Goal: Task Accomplishment & Management: Manage account settings

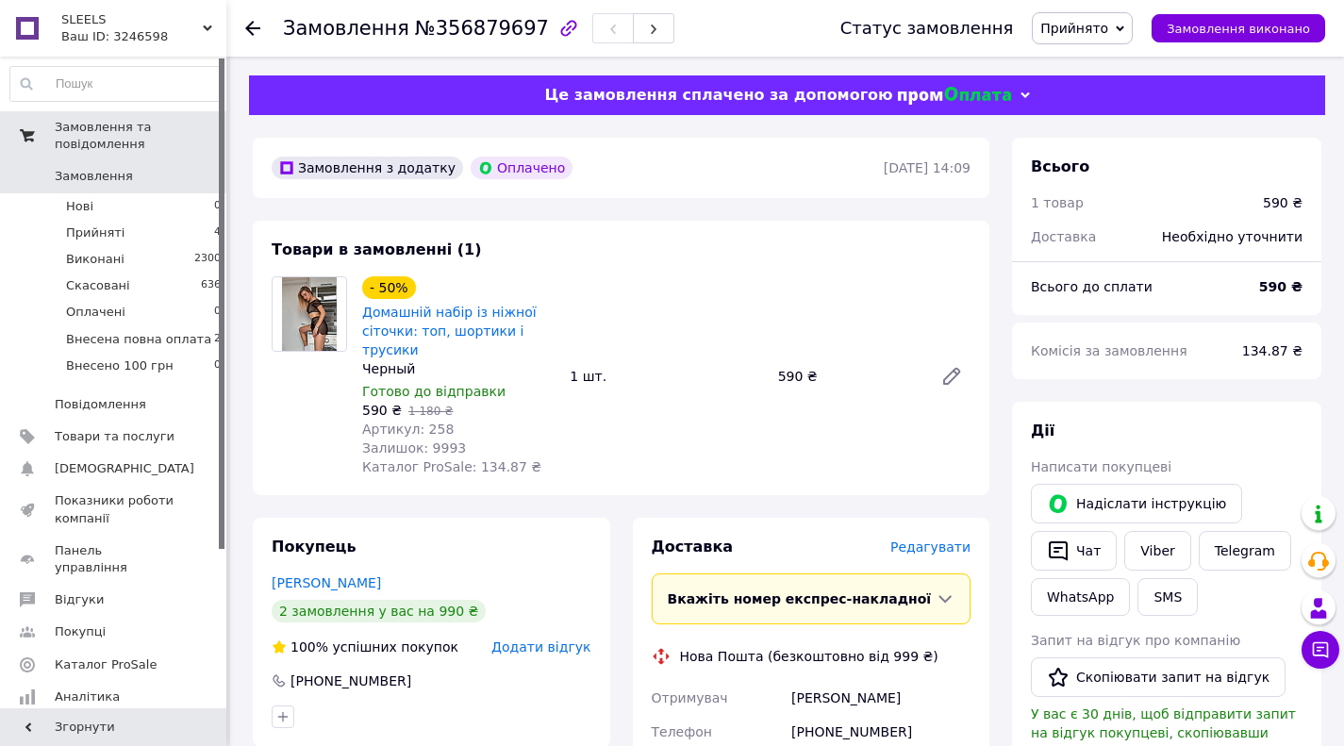
click at [100, 129] on span "Замовлення та повідомлення" at bounding box center [141, 136] width 172 height 34
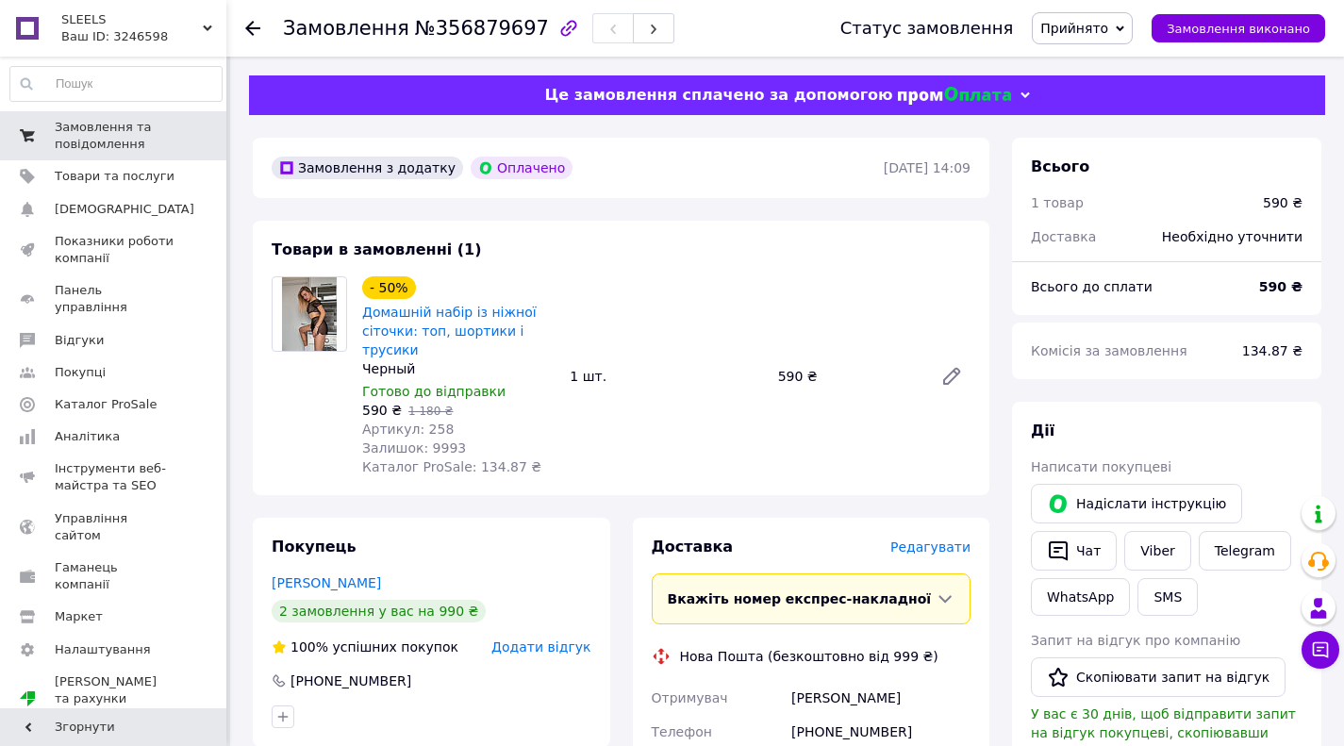
click at [100, 142] on span "Замовлення та повідомлення" at bounding box center [115, 136] width 120 height 34
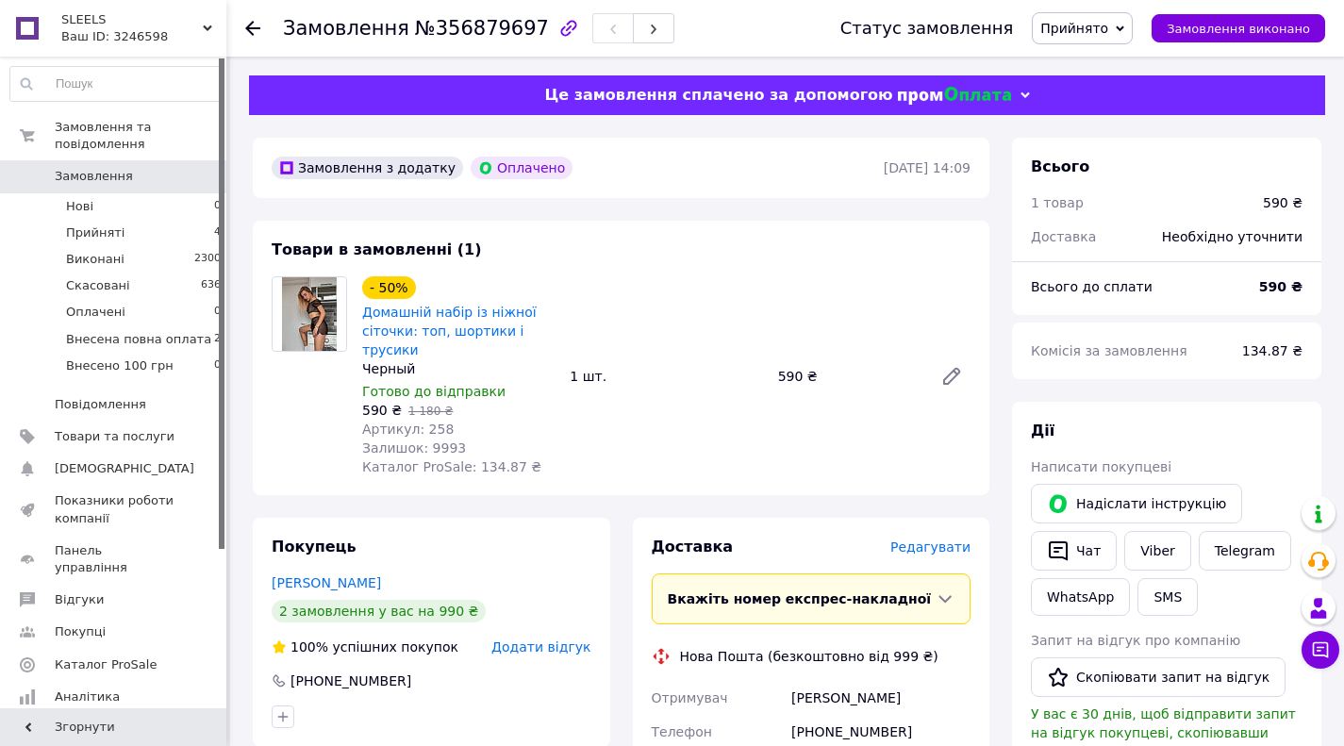
click at [103, 177] on span "Замовлення" at bounding box center [94, 176] width 78 height 17
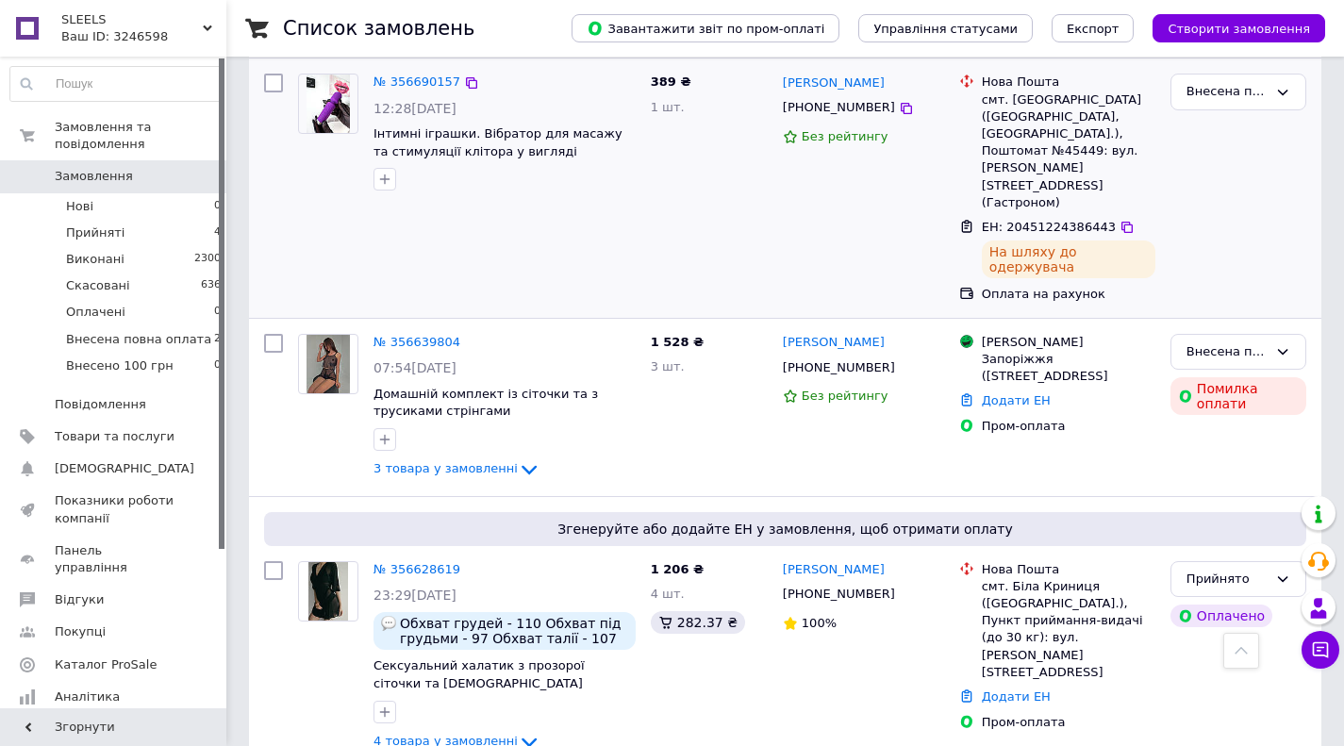
scroll to position [792, 0]
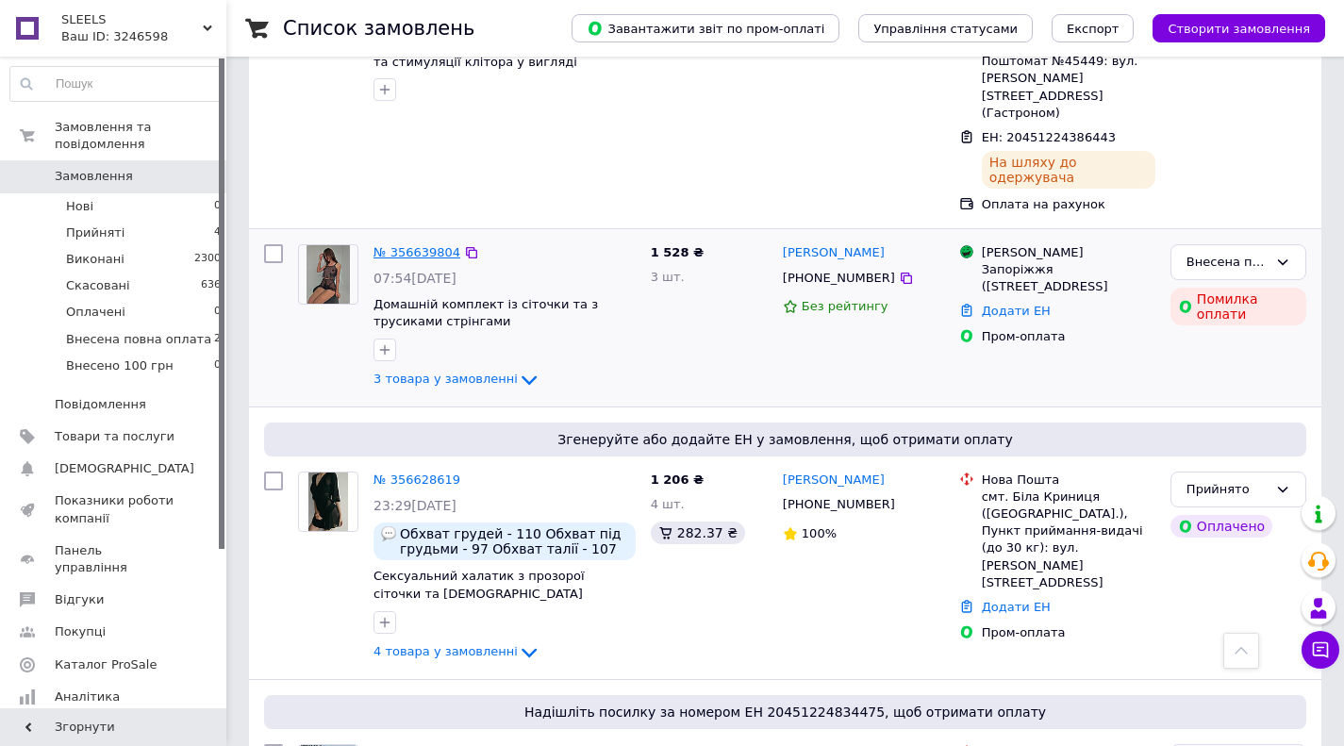
click at [424, 245] on link "№ 356639804" at bounding box center [416, 252] width 87 height 14
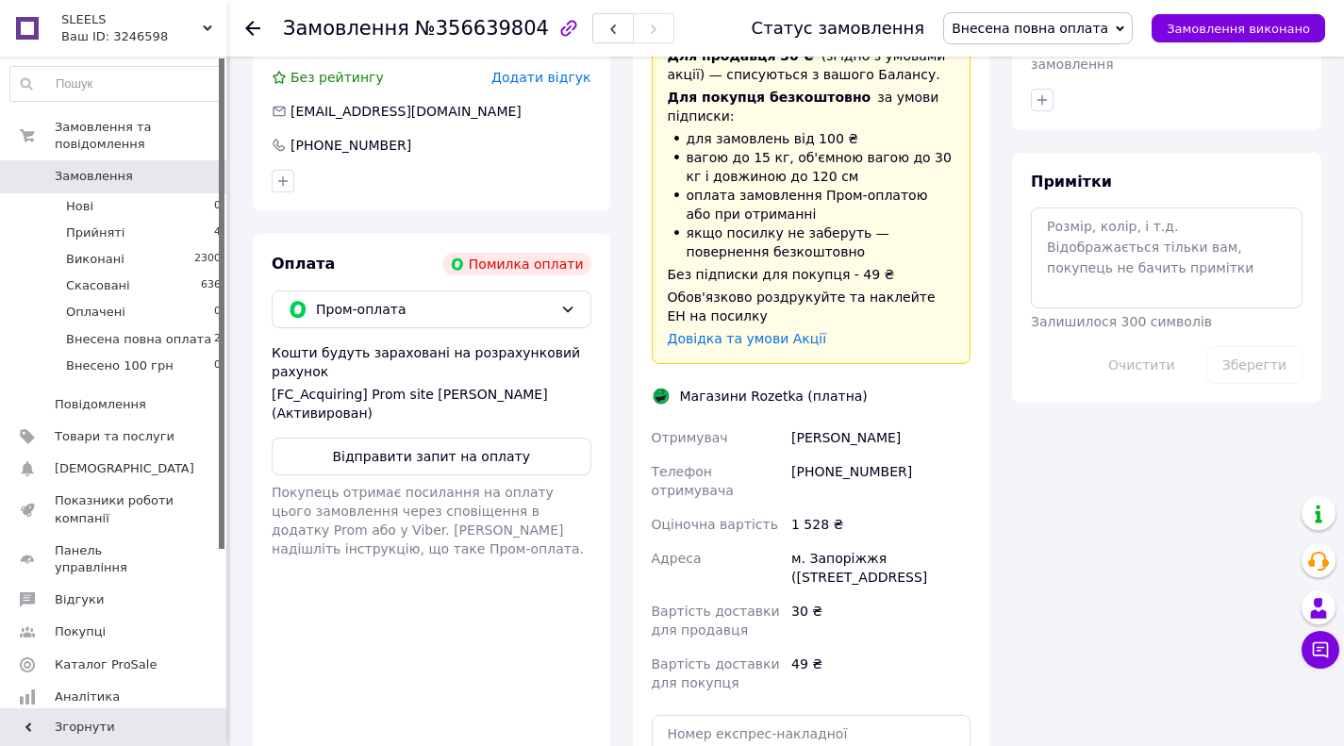
scroll to position [951, 0]
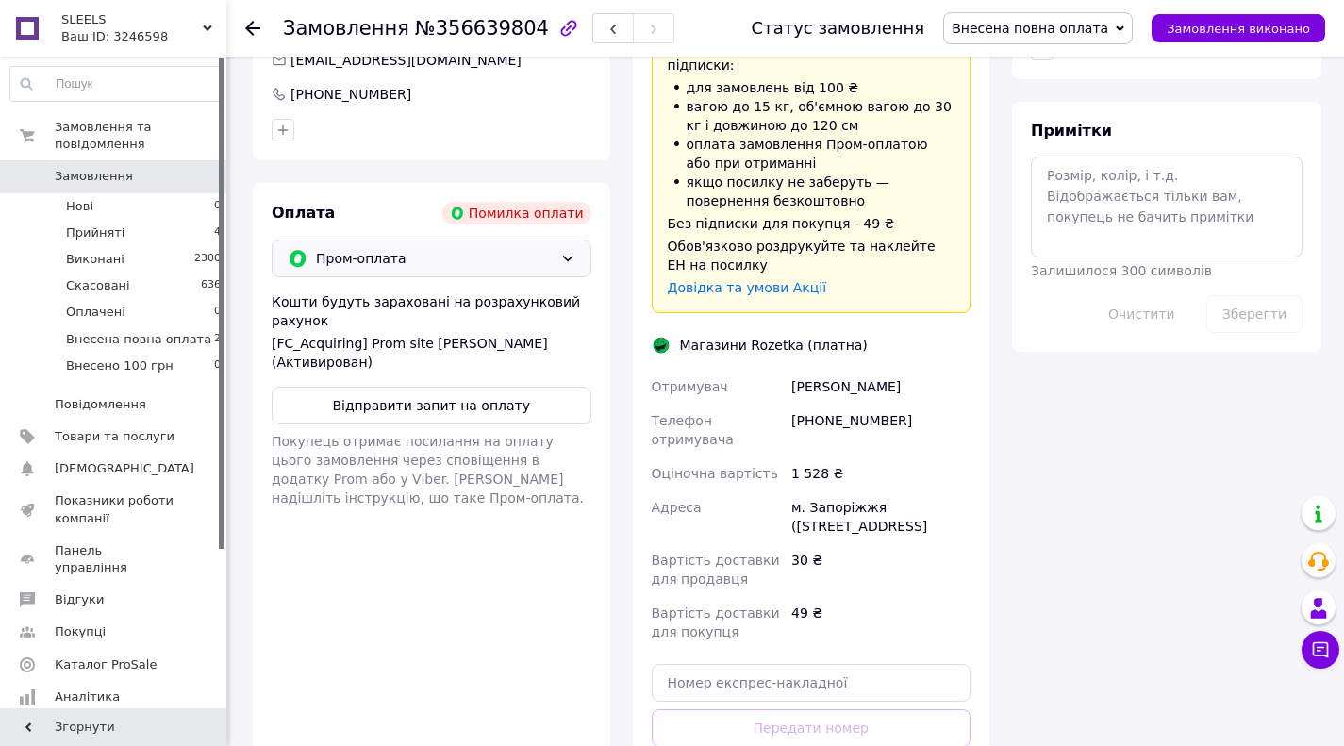
click at [455, 248] on span "Пром-оплата" at bounding box center [434, 258] width 237 height 21
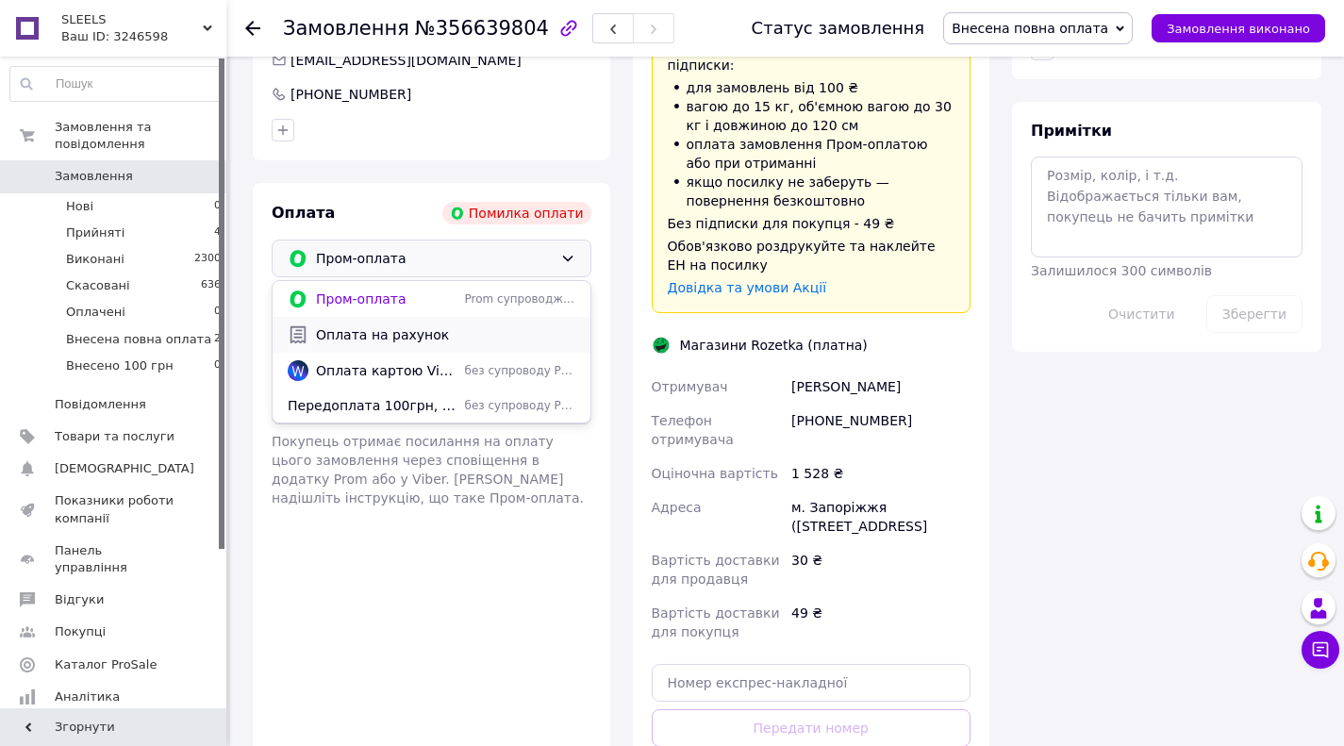
click at [435, 325] on span "Оплата на рахунок" at bounding box center [445, 334] width 259 height 19
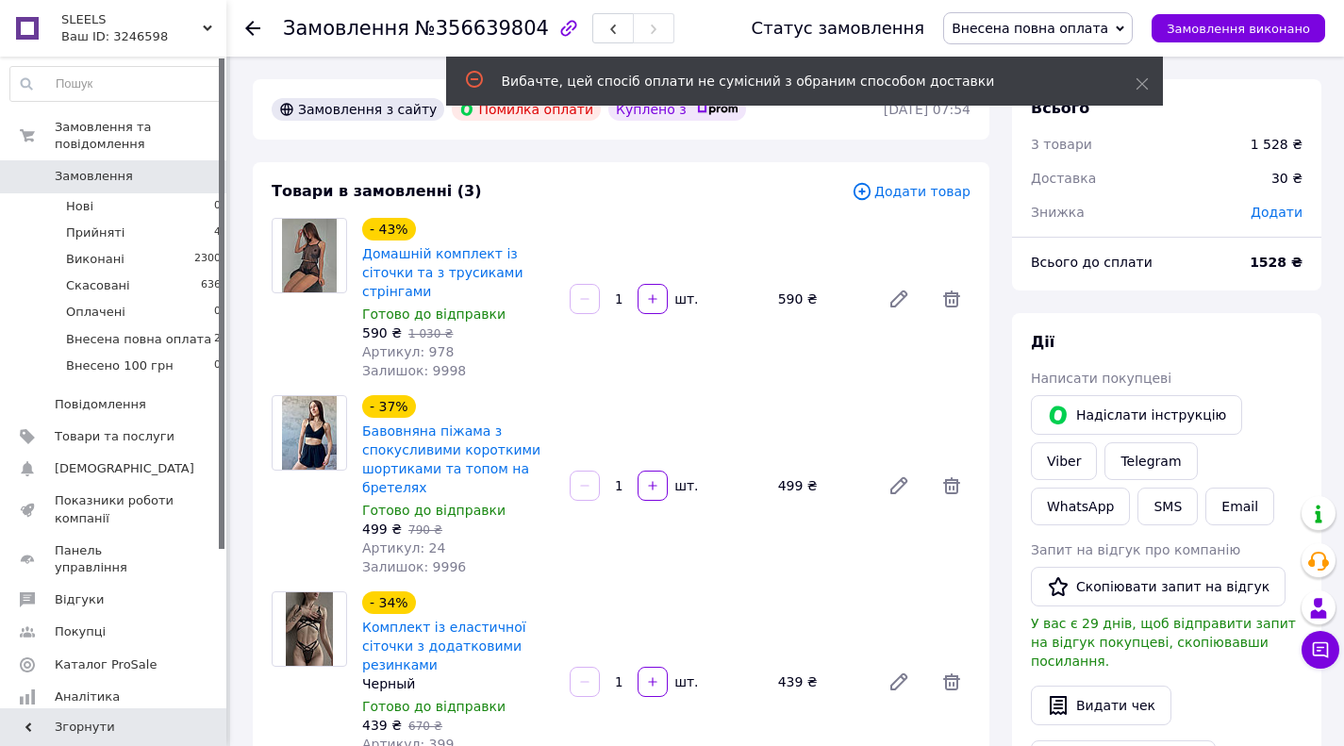
scroll to position [0, 0]
click at [589, 173] on div "Товари в замовленні (3) Додати товар - 43% Домашній комплект із сіточки та з тр…" at bounding box center [621, 493] width 737 height 663
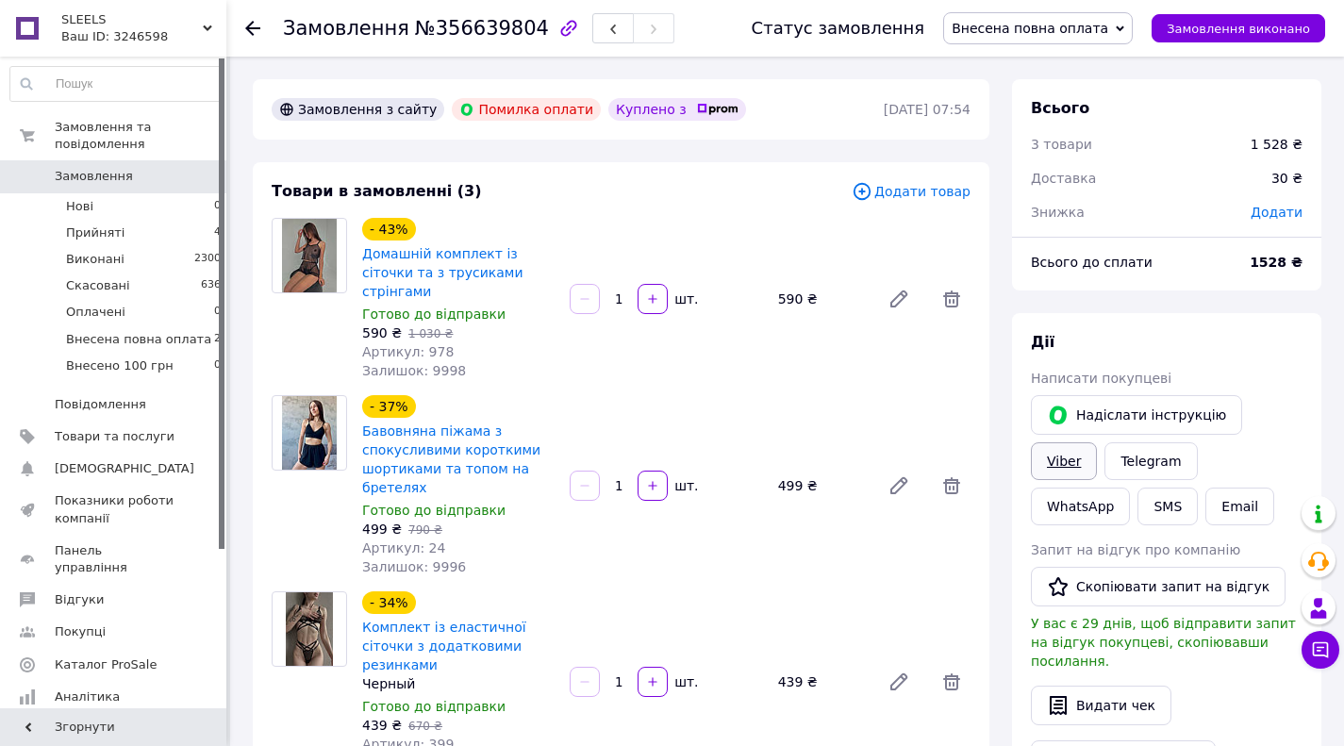
click at [1066, 462] on link "Viber" at bounding box center [1064, 461] width 66 height 38
click at [95, 133] on span "Замовлення та повідомлення" at bounding box center [141, 136] width 172 height 34
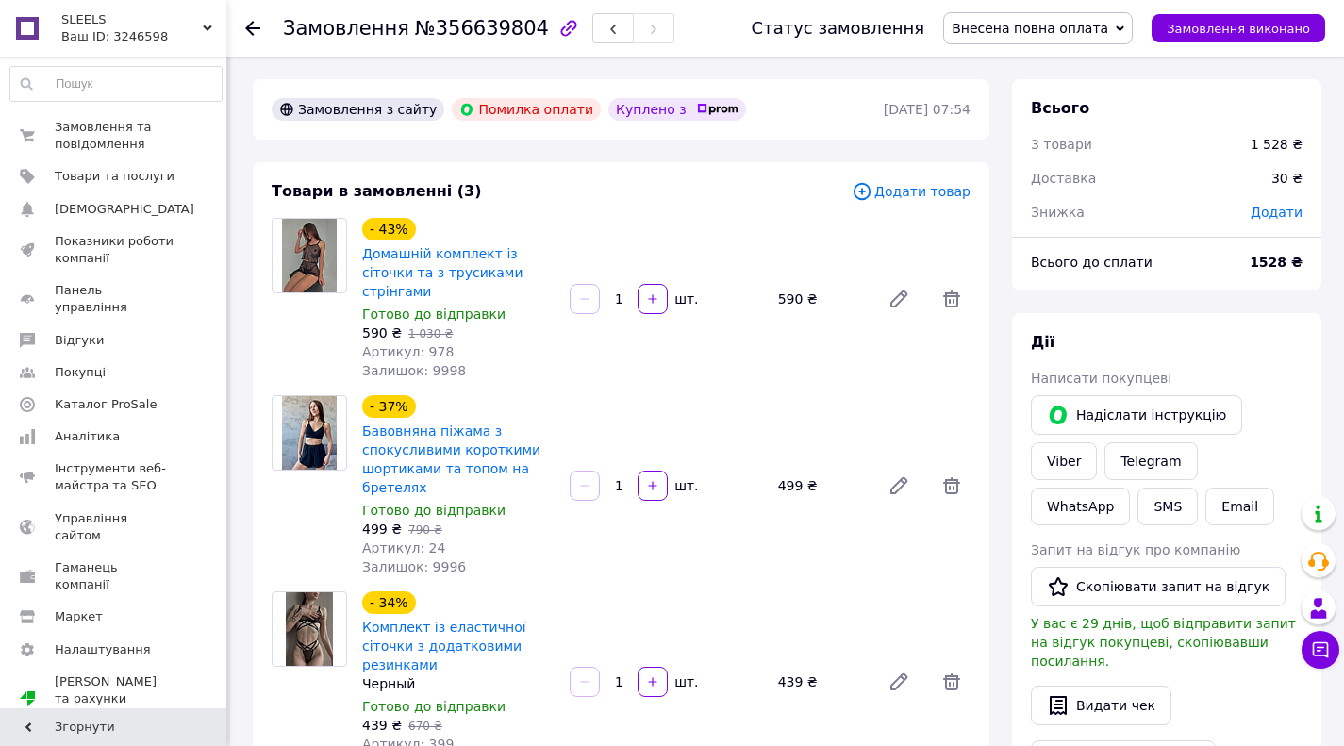
click at [95, 133] on span "Замовлення та повідомлення" at bounding box center [115, 136] width 120 height 34
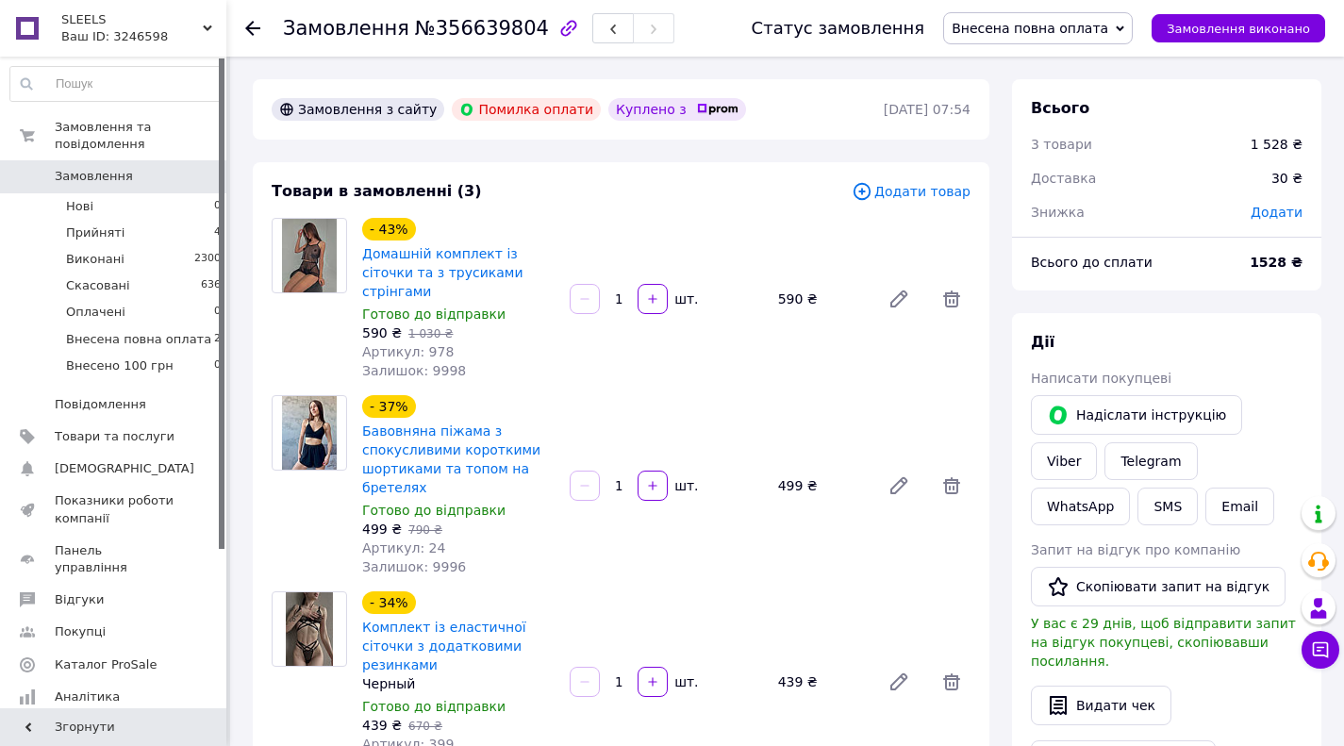
click at [100, 179] on span "Замовлення" at bounding box center [94, 176] width 78 height 17
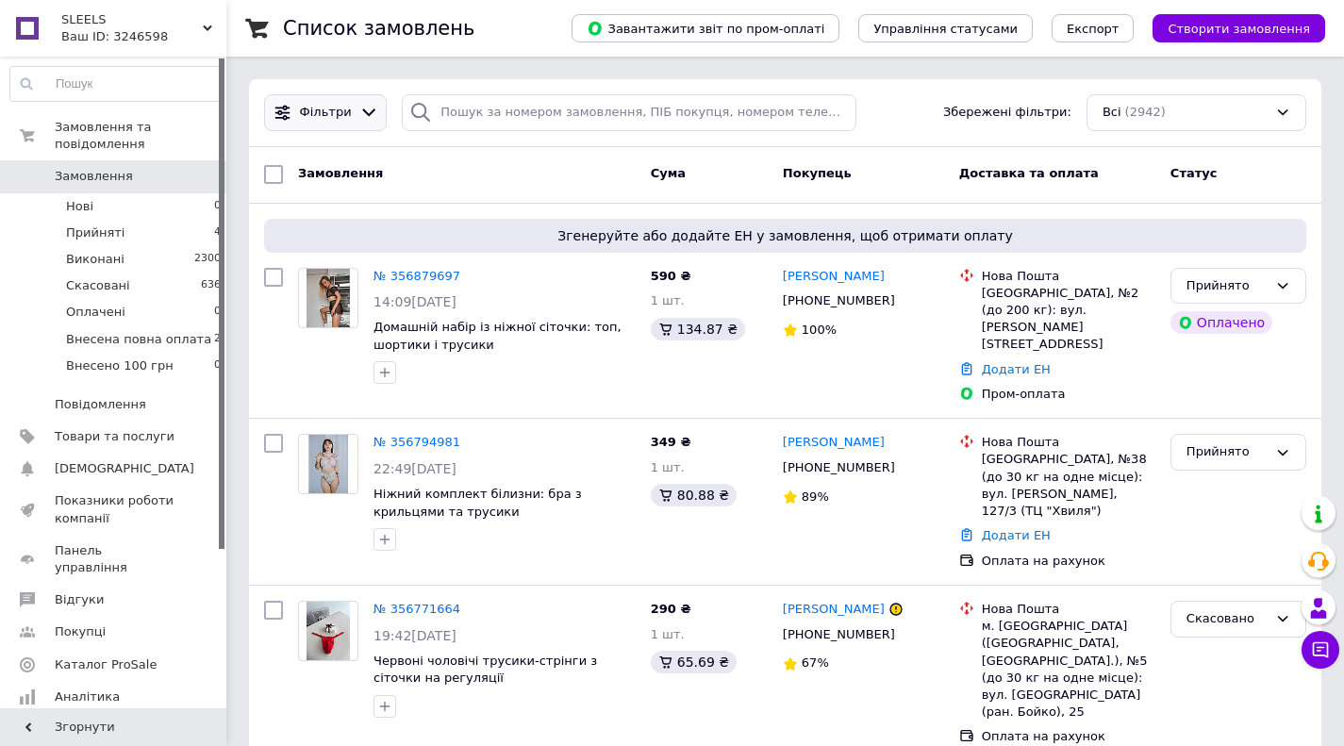
click at [365, 107] on icon at bounding box center [369, 113] width 20 height 20
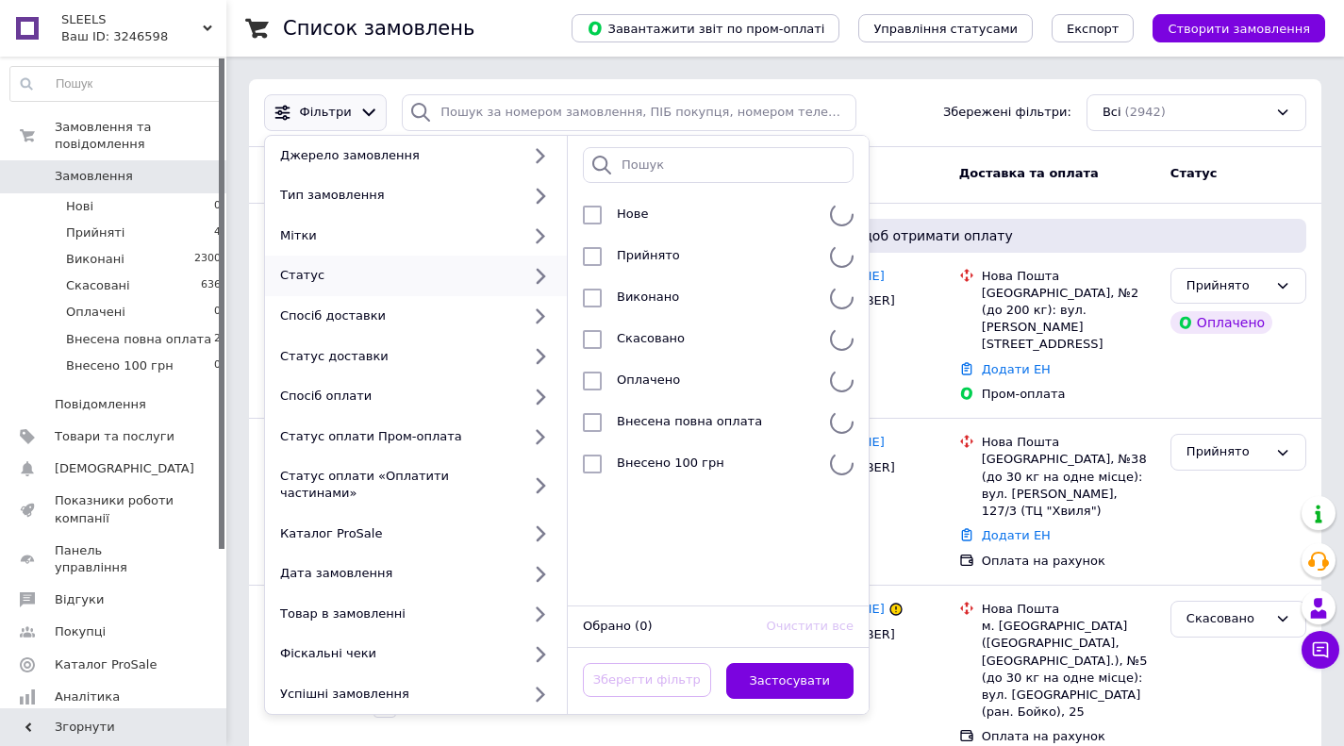
click at [355, 281] on div "Статус" at bounding box center [397, 275] width 248 height 17
click at [616, 259] on div "Прийнято" at bounding box center [715, 256] width 213 height 19
checkbox input "true"
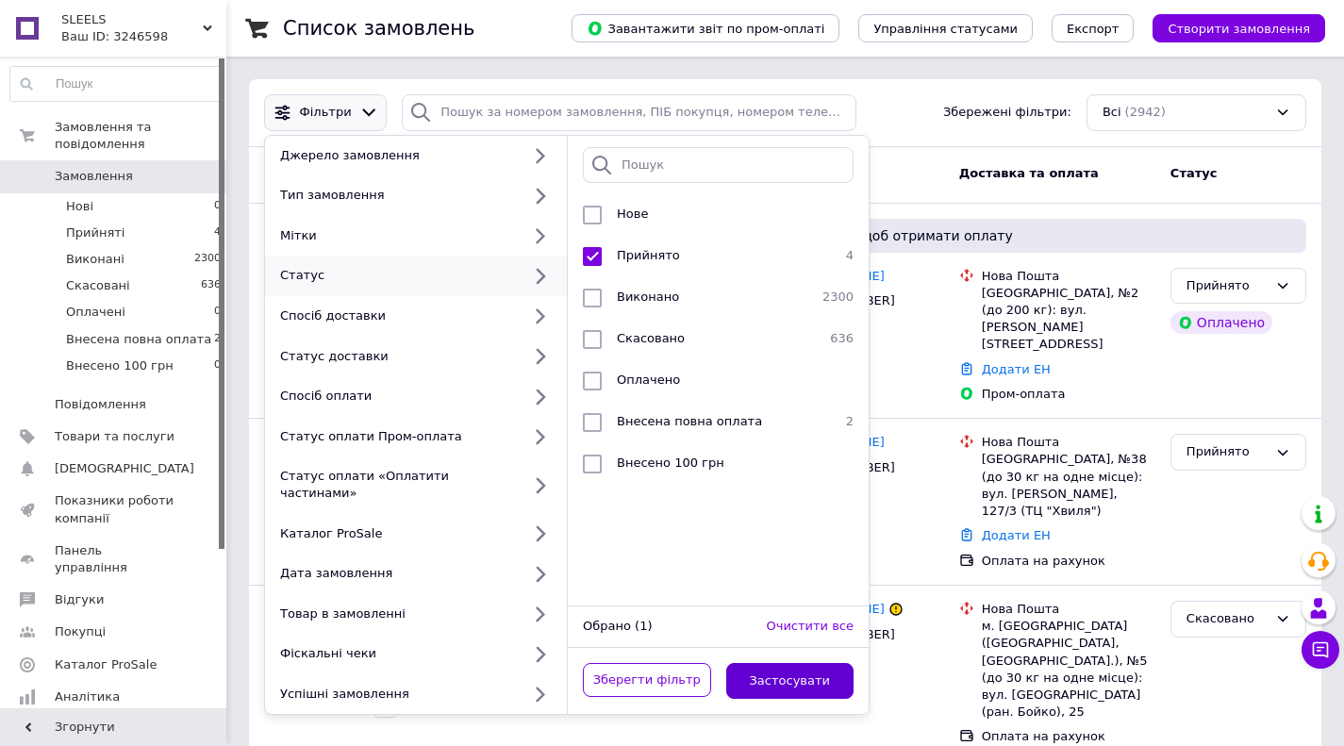
click at [773, 663] on button "Застосувати" at bounding box center [790, 681] width 128 height 37
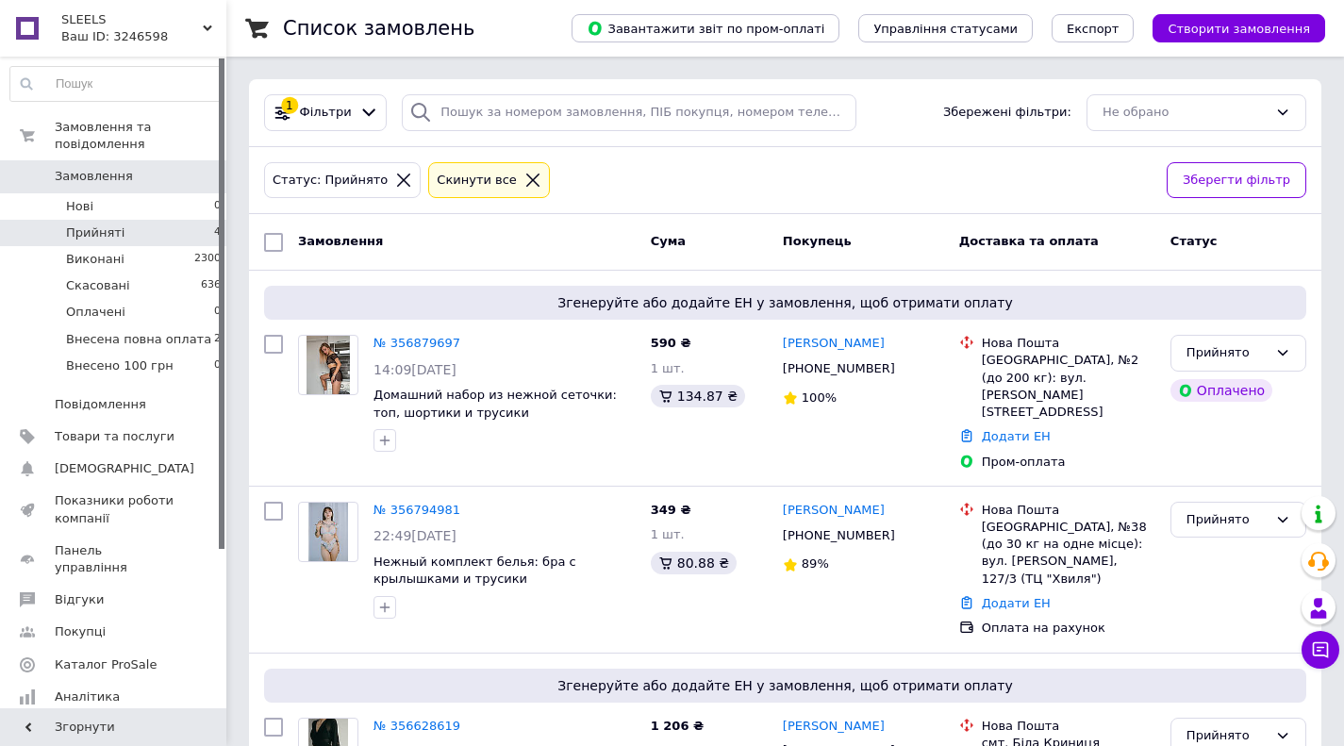
click at [395, 178] on icon at bounding box center [403, 180] width 17 height 17
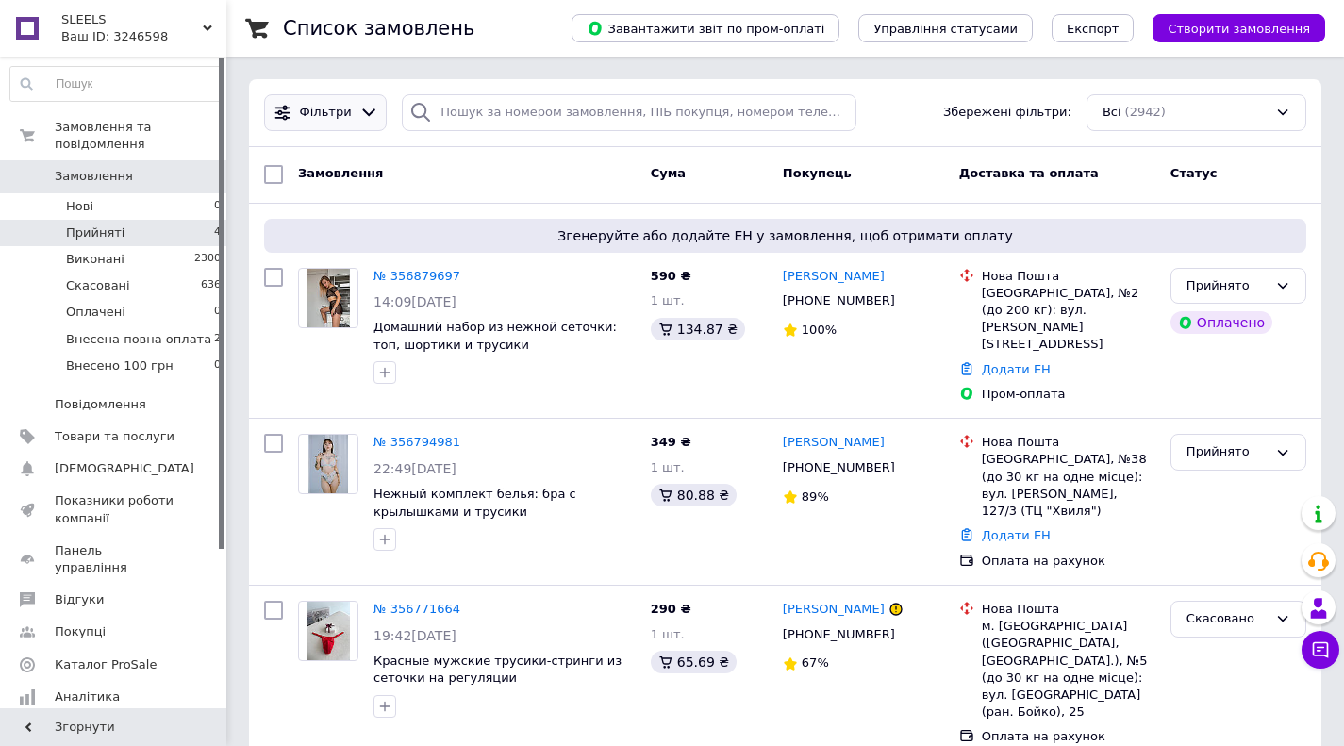
click at [359, 117] on icon at bounding box center [369, 113] width 20 height 20
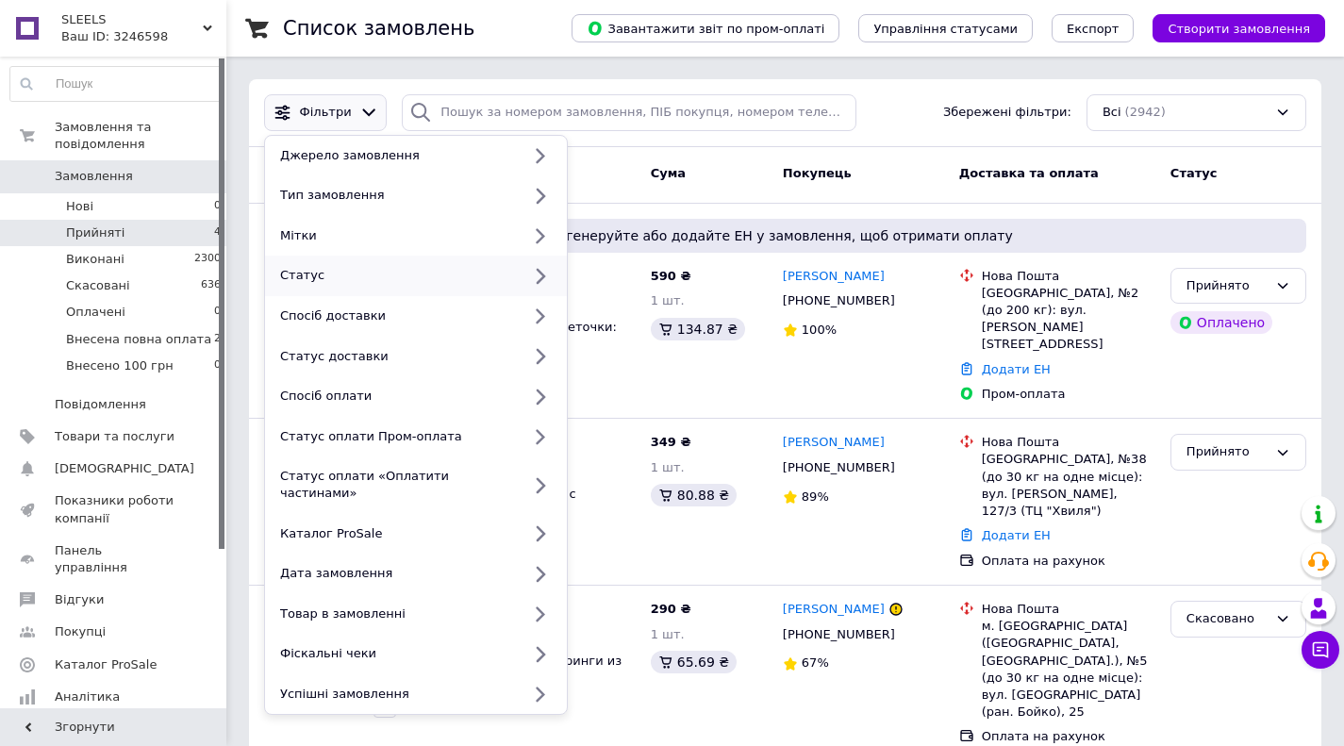
click at [529, 278] on icon at bounding box center [540, 276] width 24 height 24
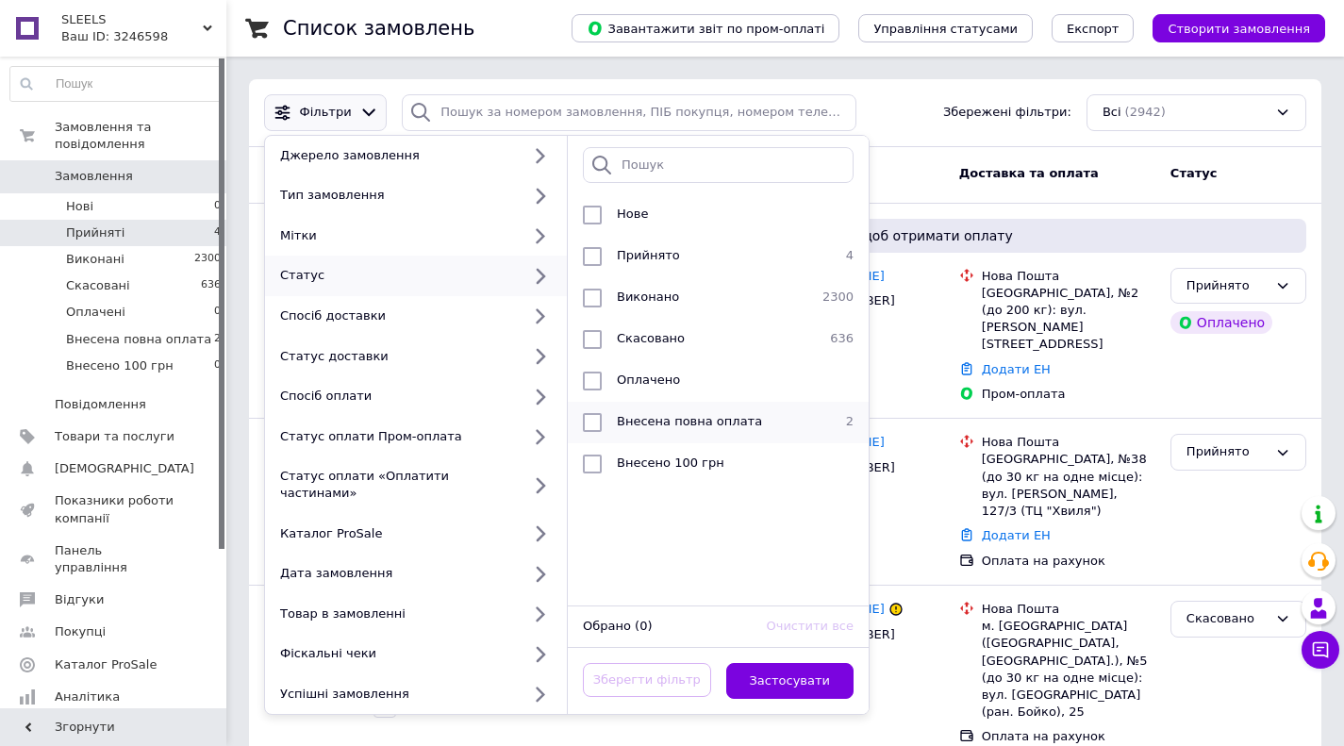
click at [659, 422] on span "Внесена повна оплата" at bounding box center [689, 421] width 145 height 14
checkbox input "true"
click at [787, 663] on button "Застосувати" at bounding box center [790, 681] width 128 height 37
